Goal: Communication & Community: Answer question/provide support

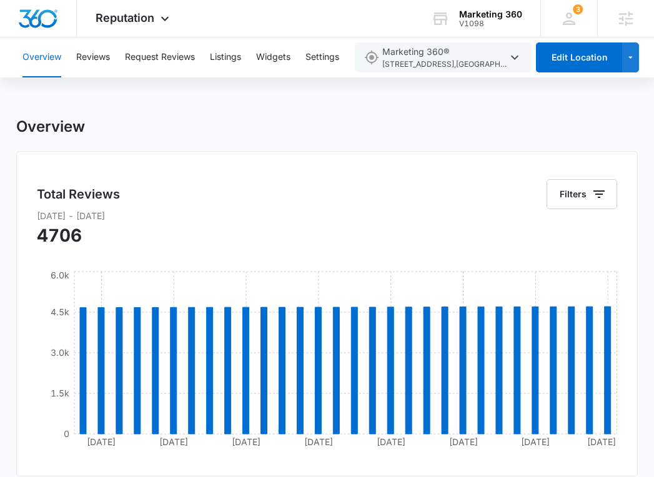
click at [121, 64] on div "Overview Reviews Request Reviews Listings Widgets Settings" at bounding box center [180, 57] width 331 height 40
click at [94, 59] on button "Reviews" at bounding box center [93, 57] width 34 height 40
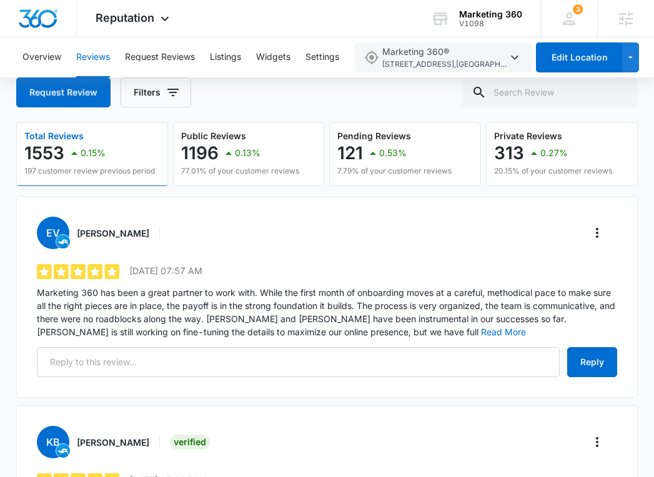
scroll to position [83, 0]
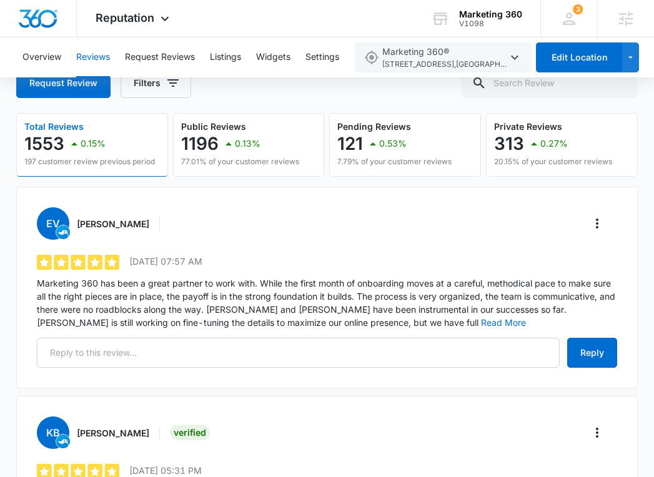
click at [369, 312] on p "Marketing 360 has been a great partner to work with. While the first month of o…" at bounding box center [327, 303] width 581 height 52
click at [481, 320] on button "Read More" at bounding box center [503, 323] width 45 height 9
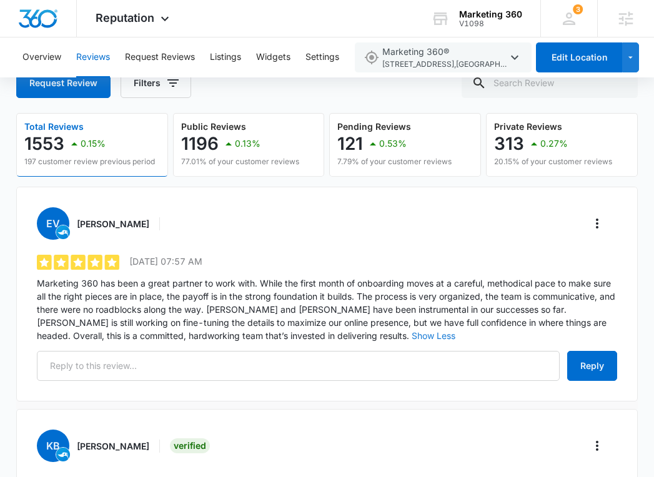
drag, startPoint x: 262, startPoint y: 337, endPoint x: 230, endPoint y: 326, distance: 34.0
click at [227, 326] on p "Marketing 360 has been a great partner to work with. While the first month of o…" at bounding box center [327, 310] width 581 height 66
click at [256, 337] on p "Marketing 360 has been a great partner to work with. While the first month of o…" at bounding box center [327, 310] width 581 height 66
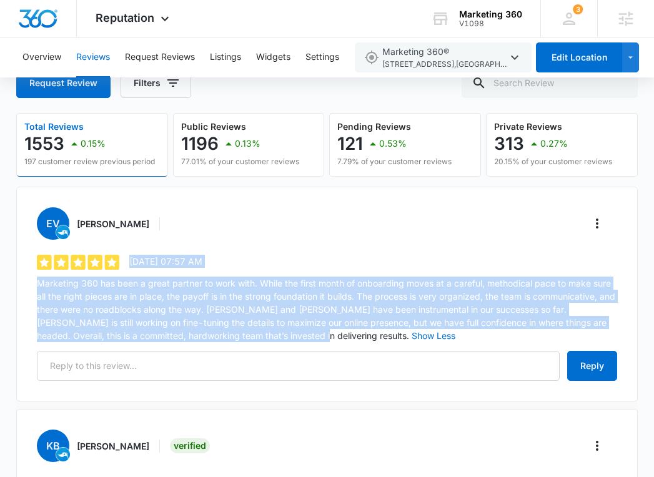
drag, startPoint x: 256, startPoint y: 337, endPoint x: 47, endPoint y: 273, distance: 219.0
click at [47, 273] on div "EV Edward Vinson 5 out of 5 8/13/2025 07:57 AM Marketing 360 has been a great p…" at bounding box center [327, 294] width 622 height 215
click at [46, 277] on p "Marketing 360 has been a great partner to work with. While the first month of o…" at bounding box center [327, 310] width 581 height 66
drag, startPoint x: 46, startPoint y: 276, endPoint x: 257, endPoint y: 336, distance: 219.0
click at [257, 336] on p "Marketing 360 has been a great partner to work with. While the first month of o…" at bounding box center [327, 310] width 581 height 66
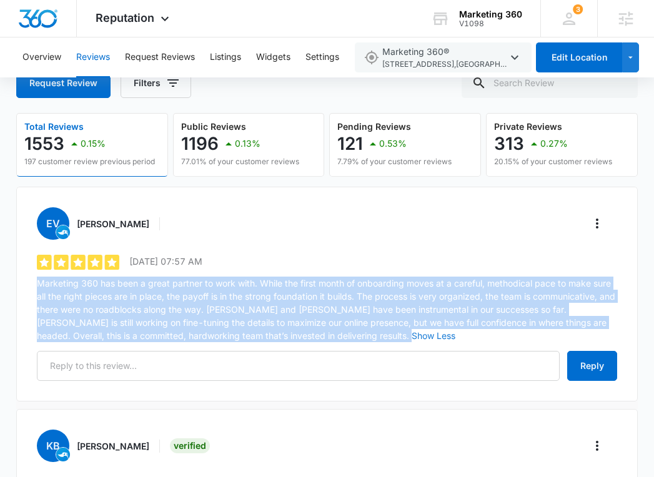
click at [412, 333] on button "Show Less" at bounding box center [434, 336] width 44 height 9
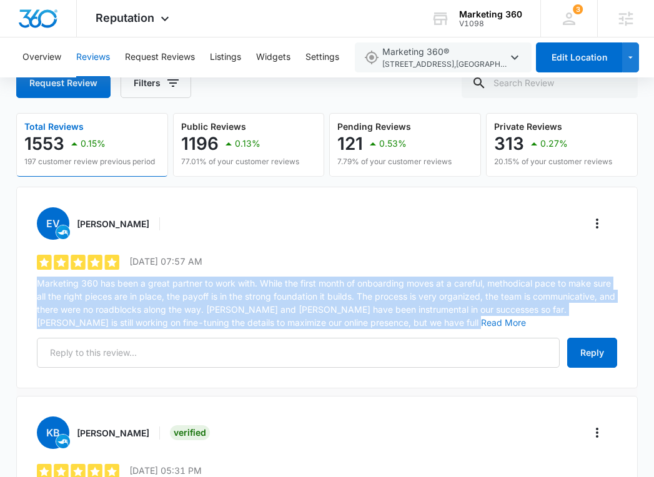
click at [481, 324] on button "Read More" at bounding box center [503, 323] width 45 height 9
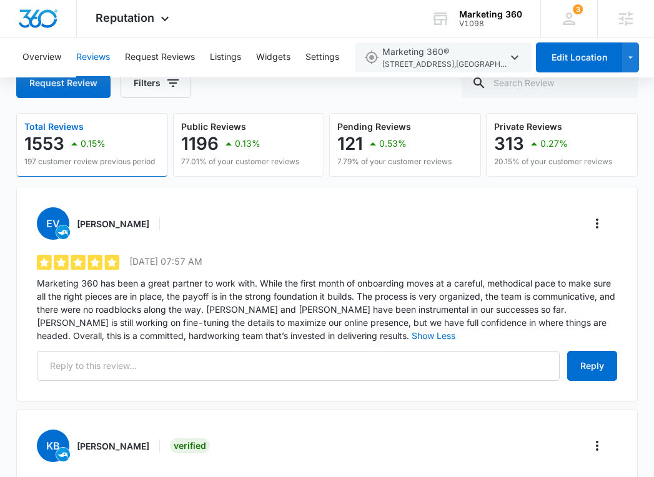
click at [324, 214] on div "EV Edward Vinson" at bounding box center [327, 223] width 581 height 32
click at [579, 18] on div "3 AB Anna Bryson anna.bryson@madwire.com My Profile 3 Notifications Support Log…" at bounding box center [569, 18] width 57 height 37
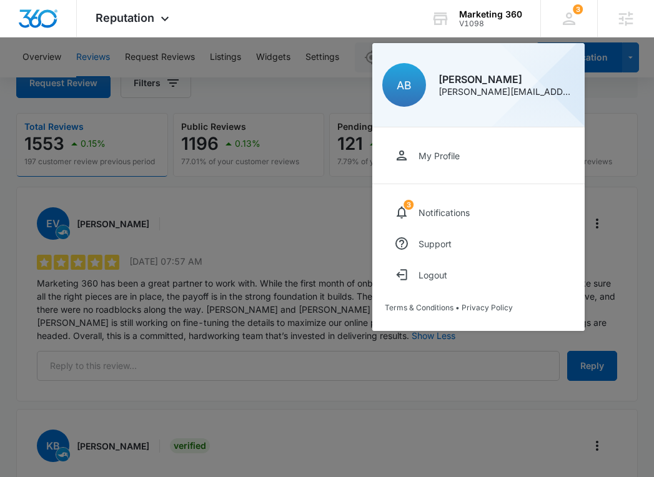
click at [321, 177] on div at bounding box center [327, 238] width 654 height 477
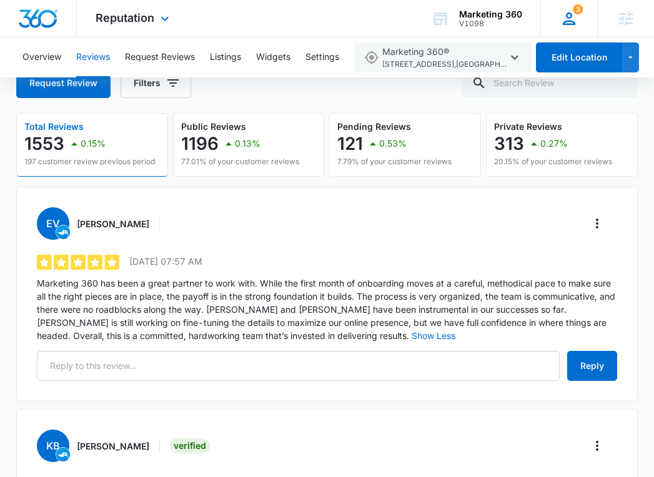
click at [553, 9] on div "3 AB Anna Bryson anna.bryson@madwire.com My Profile 3 Notifications Support Log…" at bounding box center [569, 18] width 57 height 37
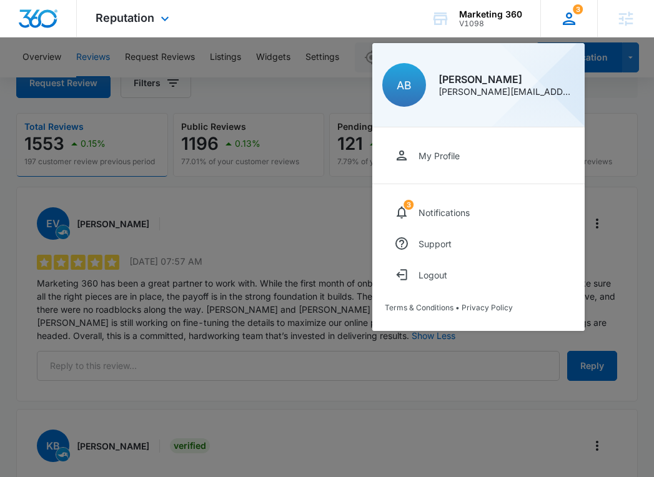
click at [559, 17] on div "3 AB Anna Bryson anna.bryson@madwire.com My Profile 3 Notifications Support Log…" at bounding box center [569, 18] width 57 height 37
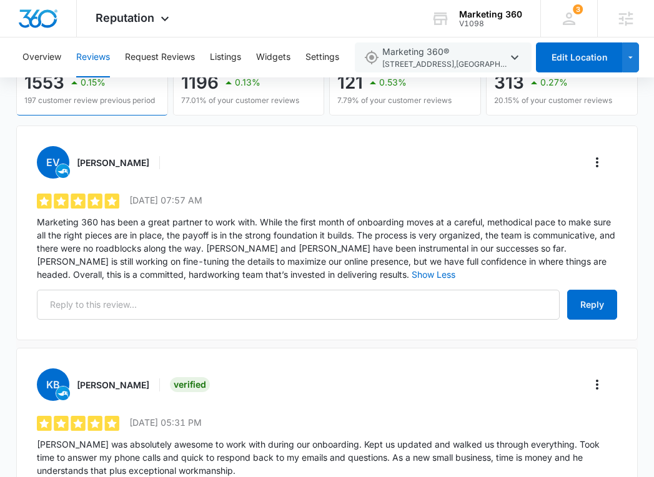
scroll to position [147, 0]
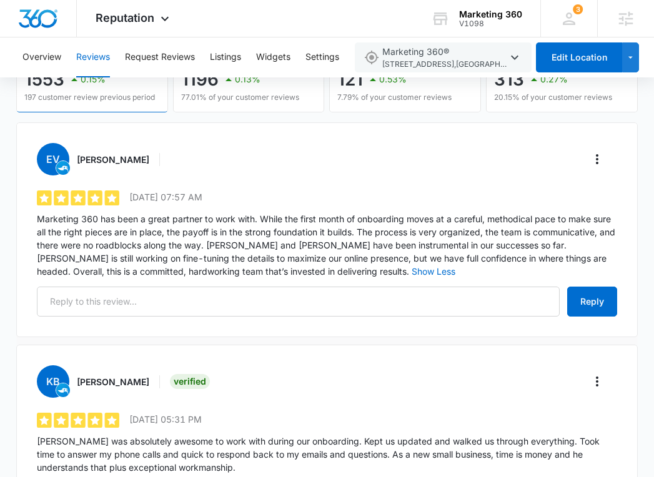
click at [141, 239] on p "Marketing 360 has been a great partner to work with. While the first month of o…" at bounding box center [327, 245] width 581 height 66
click at [141, 238] on p "Marketing 360 has been a great partner to work with. While the first month of o…" at bounding box center [327, 245] width 581 height 66
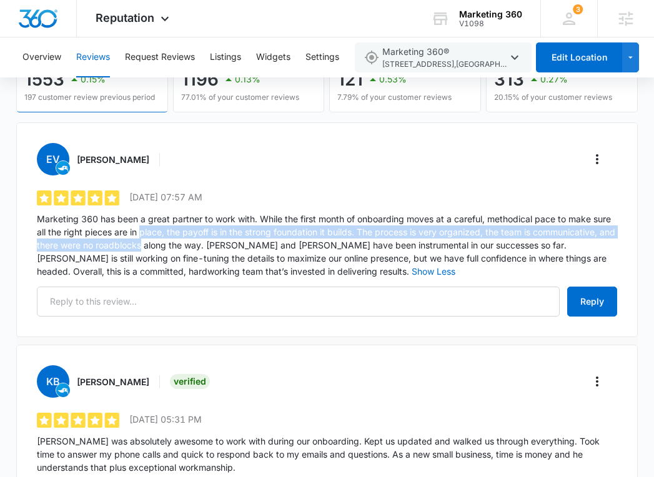
click at [141, 236] on p "Marketing 360 has been a great partner to work with. While the first month of o…" at bounding box center [327, 245] width 581 height 66
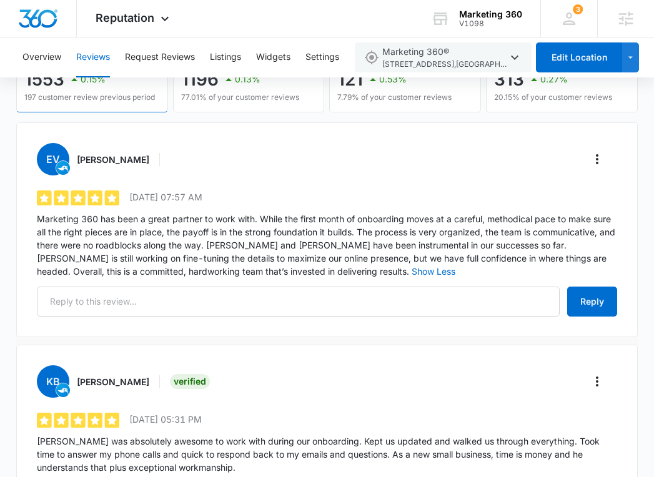
click at [141, 236] on p "Marketing 360 has been a great partner to work with. While the first month of o…" at bounding box center [327, 245] width 581 height 66
click at [141, 233] on p "Marketing 360 has been a great partner to work with. While the first month of o…" at bounding box center [327, 245] width 581 height 66
click at [141, 231] on p "Marketing 360 has been a great partner to work with. While the first month of o…" at bounding box center [327, 245] width 581 height 66
click at [141, 229] on p "Marketing 360 has been a great partner to work with. While the first month of o…" at bounding box center [327, 245] width 581 height 66
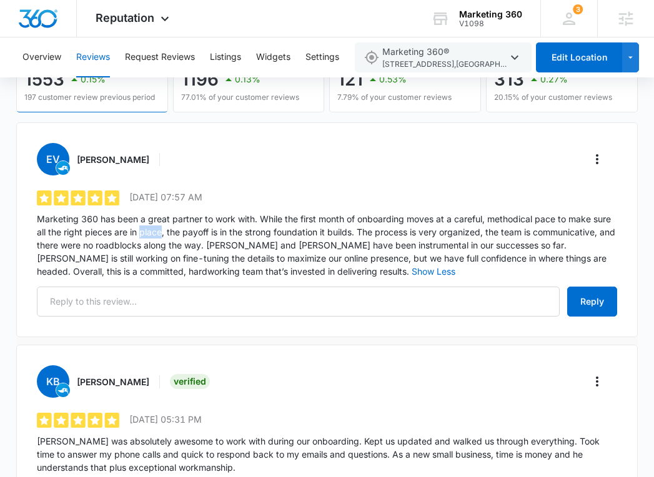
click at [141, 229] on p "Marketing 360 has been a great partner to work with. While the first month of o…" at bounding box center [327, 245] width 581 height 66
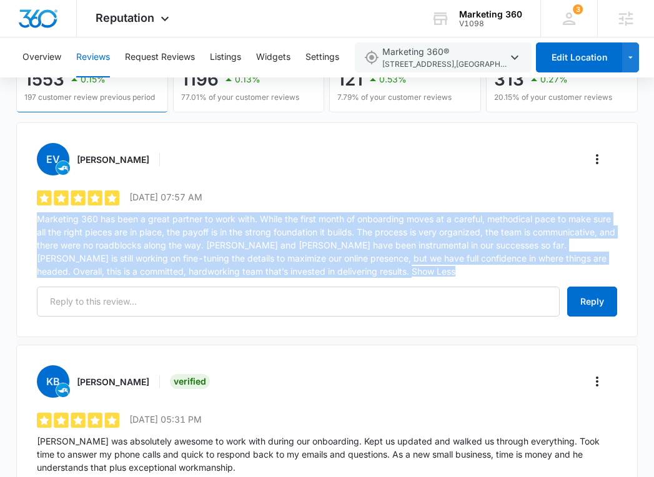
click at [141, 229] on p "Marketing 360 has been a great partner to work with. While the first month of o…" at bounding box center [327, 245] width 581 height 66
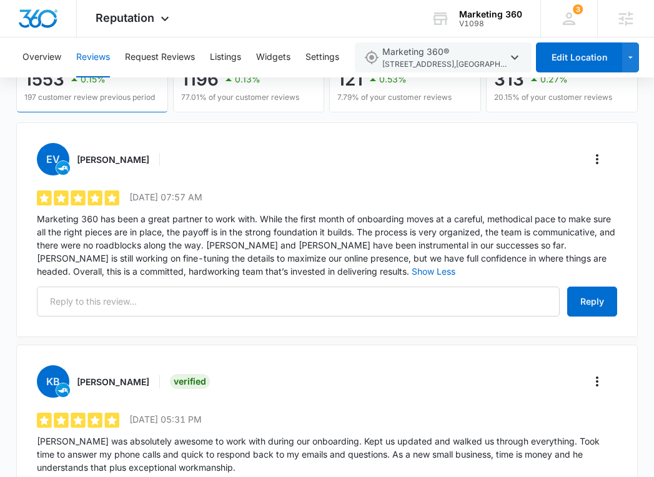
click at [127, 155] on h3 "Edward Vinson" at bounding box center [113, 159] width 72 height 13
click at [128, 154] on h3 "Edward Vinson" at bounding box center [113, 159] width 72 height 13
click at [129, 156] on h3 "Edward Vinson" at bounding box center [113, 159] width 72 height 13
drag, startPoint x: 129, startPoint y: 156, endPoint x: 89, endPoint y: 152, distance: 40.2
click at [89, 153] on h3 "Edward Vinson" at bounding box center [113, 159] width 72 height 13
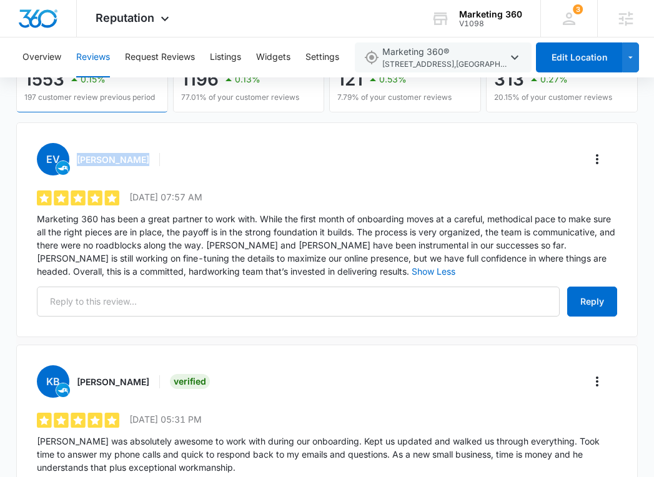
copy h3 "Edward Vinson"
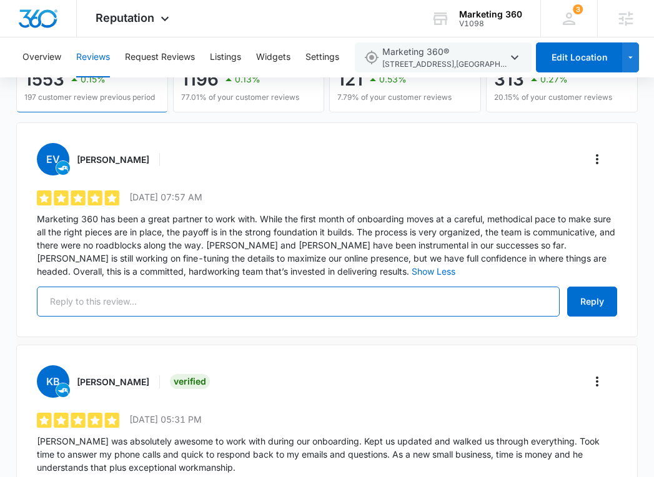
click at [201, 301] on input "text" at bounding box center [298, 302] width 523 height 30
paste input "Hi Edward, Thank you for your thoughtful review! We're thrilled to hear that yo…"
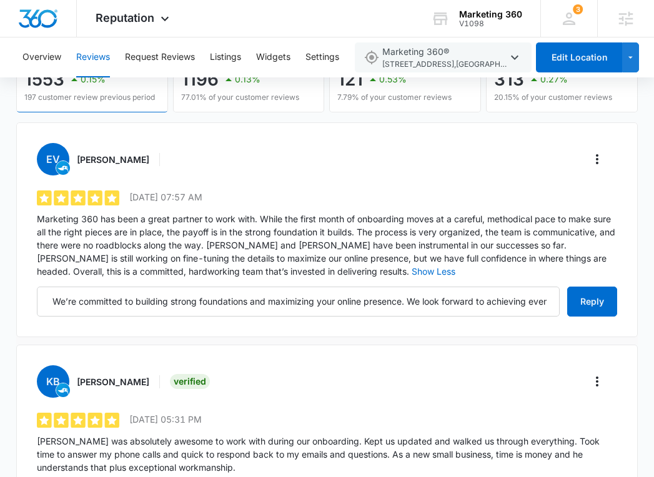
scroll to position [0, 0]
click at [601, 176] on div "EV Edward Vinson 5 out of 5 8/13/2025 07:57 AM Marketing 360 has been a great p…" at bounding box center [327, 229] width 622 height 215
click at [605, 167] on button "More" at bounding box center [597, 159] width 20 height 20
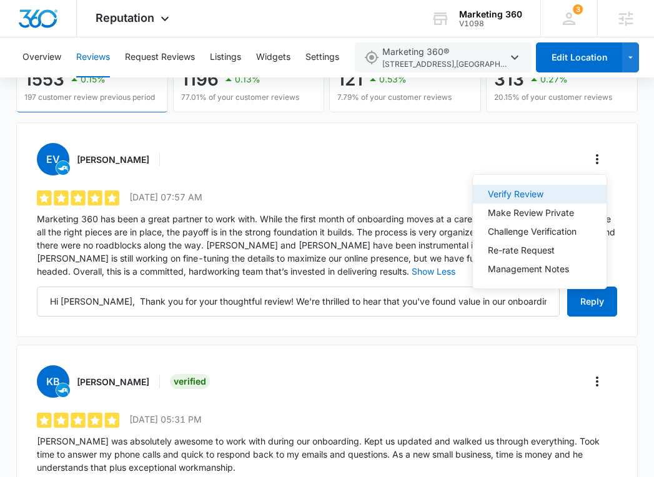
click at [557, 187] on button "Verify Review" at bounding box center [540, 194] width 134 height 19
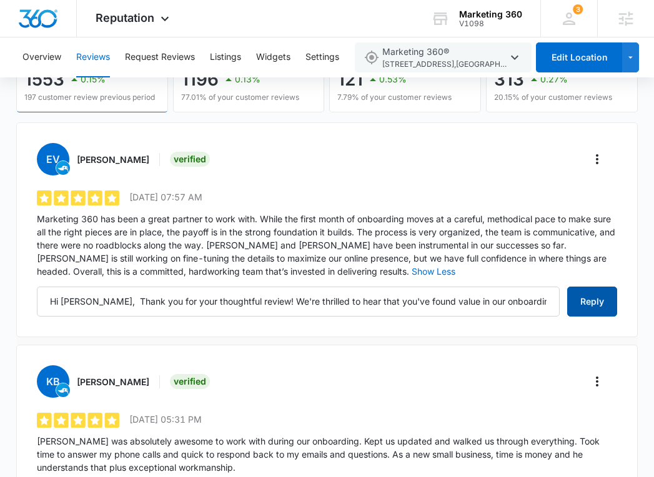
click at [587, 297] on button "Reply" at bounding box center [592, 302] width 50 height 30
click at [604, 300] on button "Reply" at bounding box center [592, 302] width 50 height 30
type input "Hi Edward, Thank you for your thoughtful review! We're thrilled to hear that yo…"
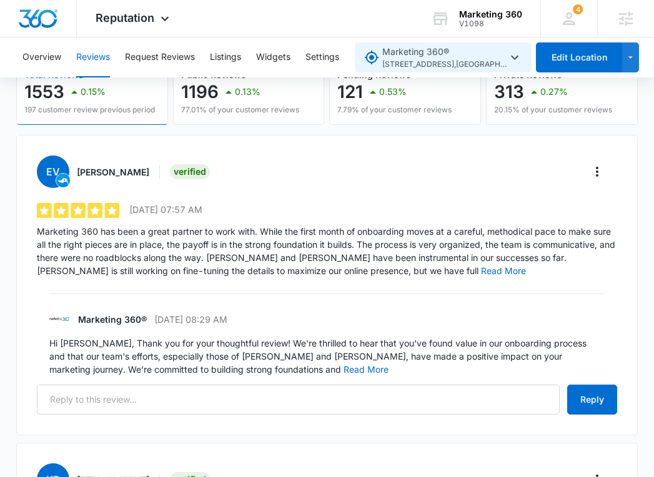
scroll to position [138, 0]
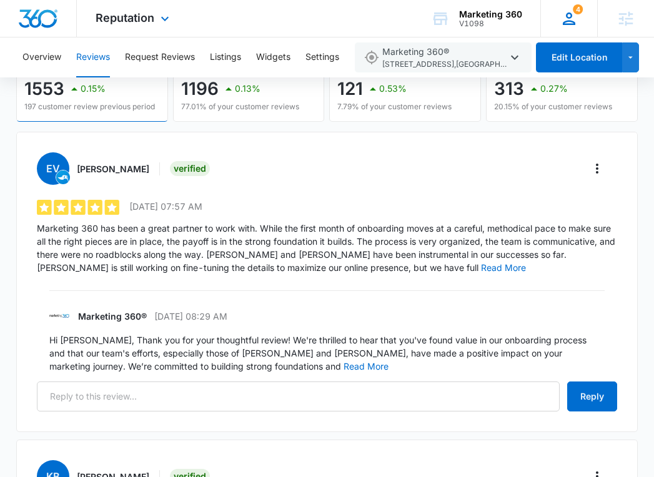
click at [557, 18] on div "4 AB Anna Bryson anna.bryson@madwire.com My Profile 4 Notifications Support Log…" at bounding box center [569, 18] width 57 height 37
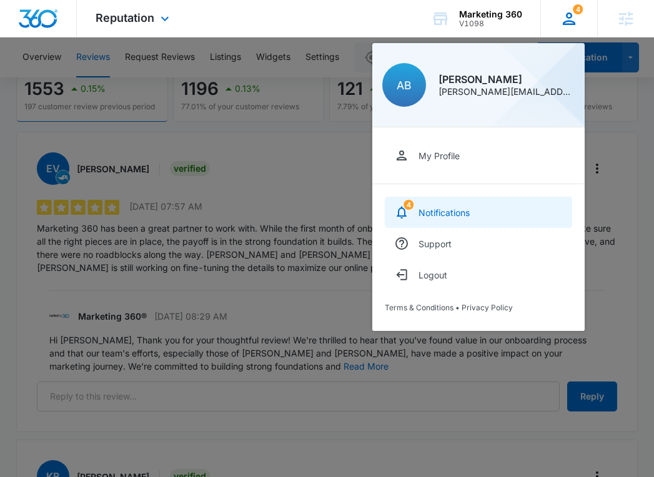
click at [428, 219] on link "4 Notifications" at bounding box center [478, 212] width 187 height 31
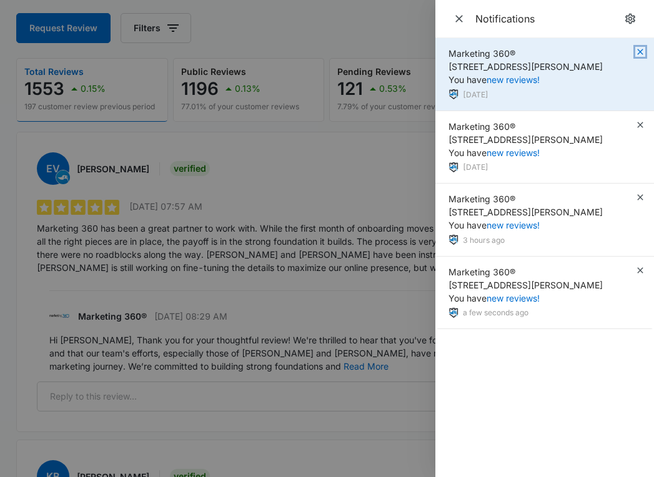
click at [639, 49] on icon "button" at bounding box center [640, 52] width 10 height 10
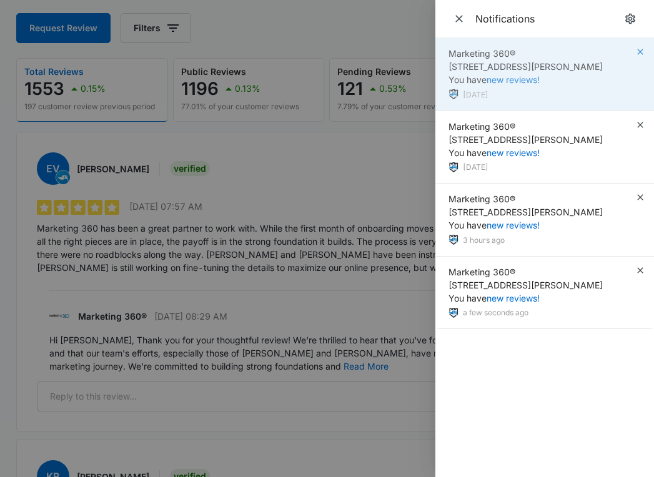
click at [639, 49] on div "Marketing 360® 3405 S. Timberline Rd., Fort Collins, CO You have new reviews! 6…" at bounding box center [545, 74] width 219 height 73
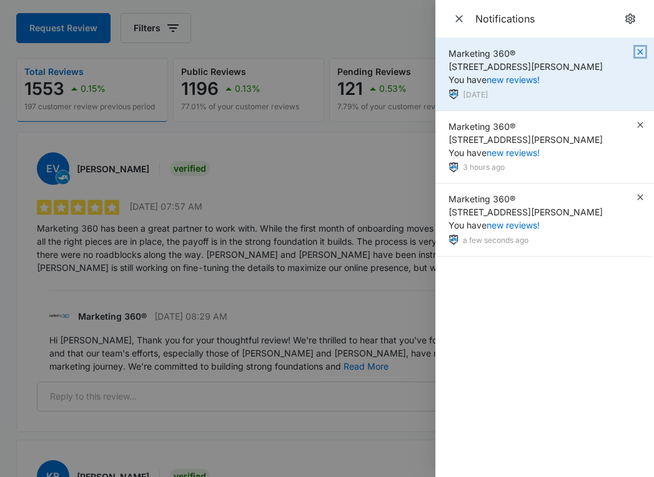
click at [640, 52] on icon "button" at bounding box center [640, 52] width 6 height 6
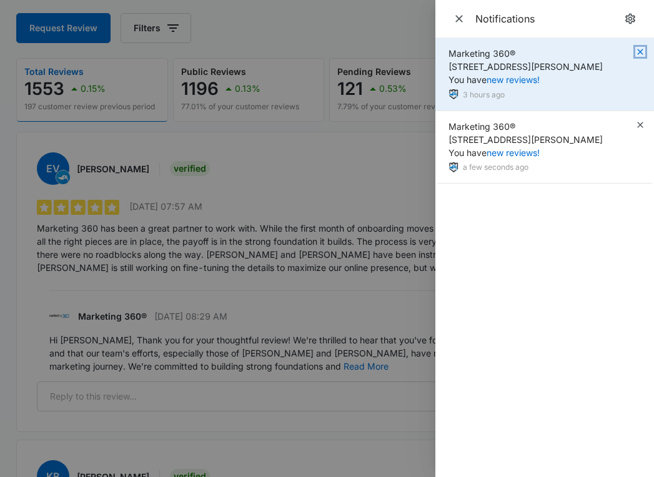
click at [639, 54] on icon "button" at bounding box center [640, 52] width 10 height 10
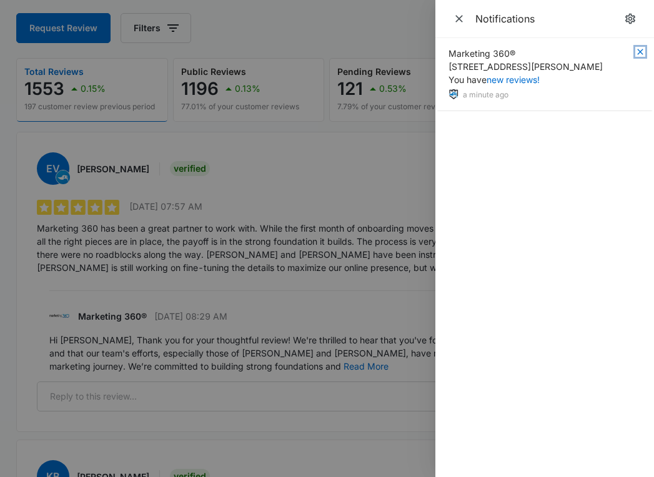
click at [639, 54] on icon "button" at bounding box center [640, 52] width 10 height 10
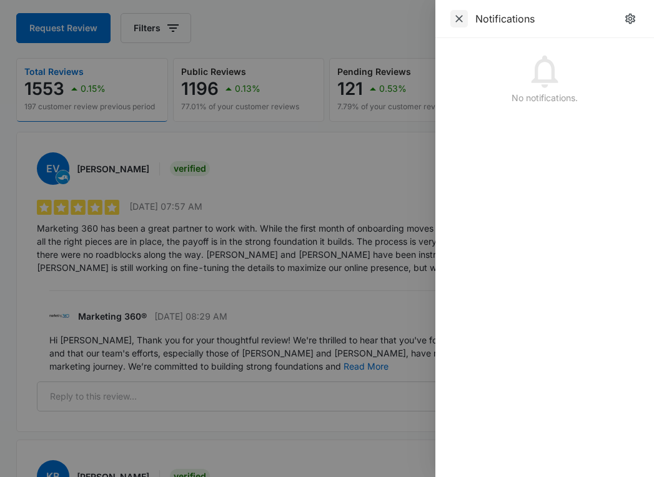
click at [461, 21] on icon "Close" at bounding box center [459, 18] width 7 height 7
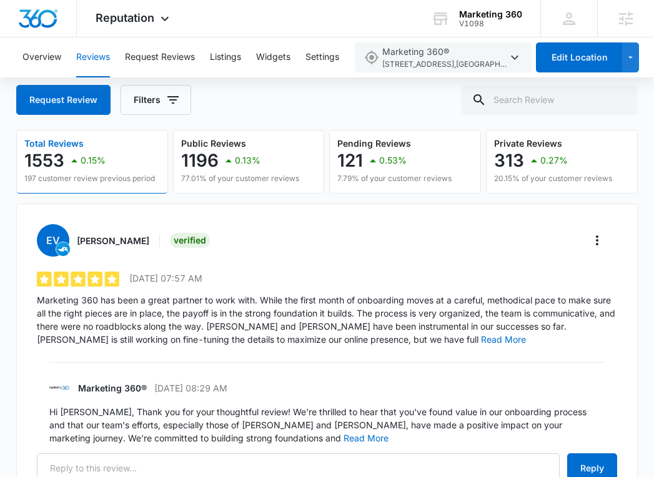
scroll to position [0, 0]
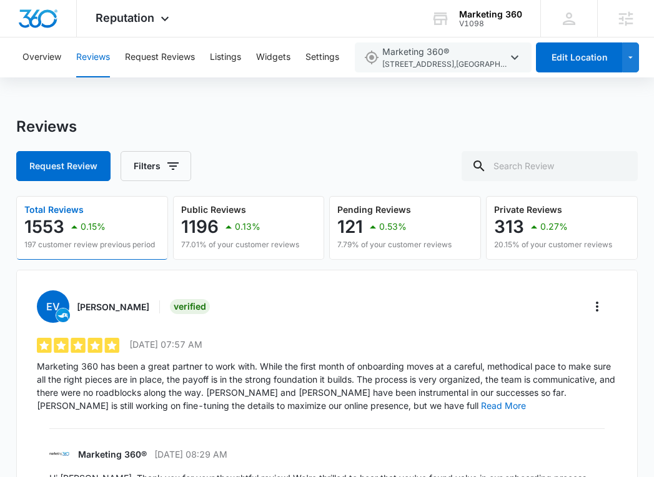
click at [156, 132] on div "Reviews" at bounding box center [327, 126] width 622 height 19
